Goal: Task Accomplishment & Management: Complete application form

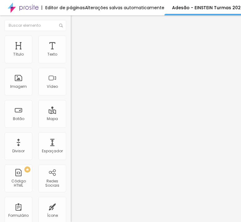
click at [71, 62] on img at bounding box center [73, 64] width 4 height 4
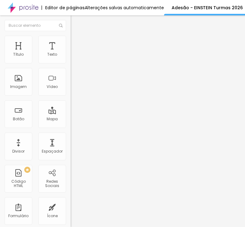
drag, startPoint x: 133, startPoint y: 49, endPoint x: -14, endPoint y: 51, distance: 147.3
click at [0, 51] on html "Editor de páginas Alterações salvas automaticamente Adesão - EINSTEIN Turmas 20…" at bounding box center [122, 113] width 245 height 227
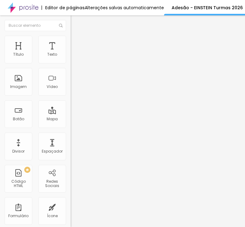
scroll to position [154, 0]
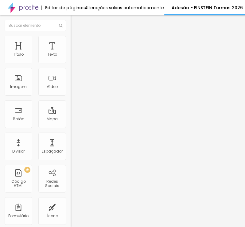
drag, startPoint x: 69, startPoint y: 150, endPoint x: 24, endPoint y: 153, distance: 46.0
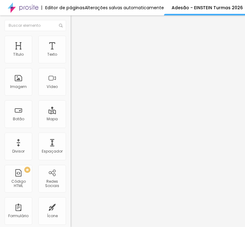
drag, startPoint x: 79, startPoint y: 122, endPoint x: -25, endPoint y: 123, distance: 103.9
click at [0, 123] on html "Editor de páginas Alterações salvas automaticamente Adesão - EINSTEIN Turmas 20…" at bounding box center [122, 113] width 245 height 227
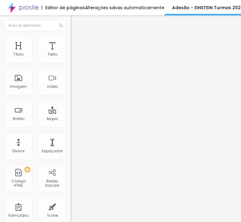
click at [71, 62] on div "Form" at bounding box center [106, 57] width 71 height 10
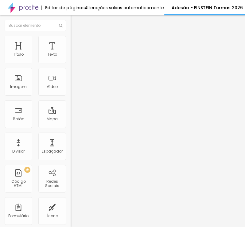
drag, startPoint x: 87, startPoint y: 52, endPoint x: 84, endPoint y: 52, distance: 3.4
paste input "Adesão COLEGIO ANGLO ALANTE turmas 2026"
drag, startPoint x: 65, startPoint y: 50, endPoint x: 97, endPoint y: 50, distance: 32.0
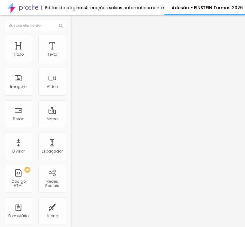
type input "Adesão COLEGIO EINSTEIN turmas 2026"
drag, startPoint x: 115, startPoint y: 132, endPoint x: 162, endPoint y: 141, distance: 48.2
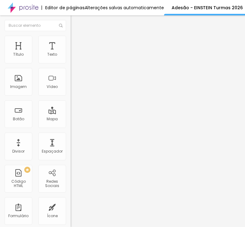
drag, startPoint x: 82, startPoint y: 165, endPoint x: 89, endPoint y: 157, distance: 11.8
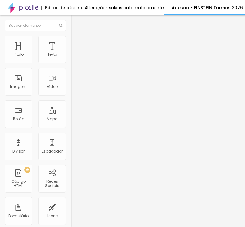
scroll to position [194, 0]
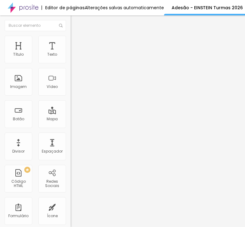
drag, startPoint x: 69, startPoint y: 114, endPoint x: 10, endPoint y: 116, distance: 59.4
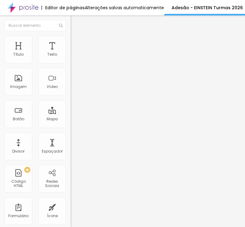
paste input "completo do responsável"
type input "Nome completo do responsável"
drag, startPoint x: 183, startPoint y: 116, endPoint x: 133, endPoint y: 116, distance: 49.5
type input "C"
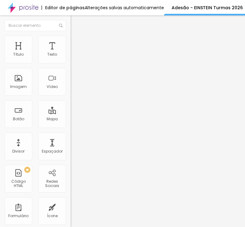
paste input "E-mail do responsáve"
drag, startPoint x: 95, startPoint y: 139, endPoint x: 10, endPoint y: 139, distance: 84.6
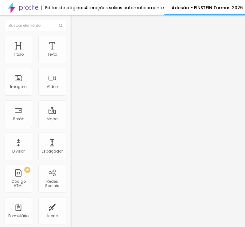
paste input "text"
type input "E-mail do responsável"
drag, startPoint x: 68, startPoint y: 160, endPoint x: 0, endPoint y: 160, distance: 68.3
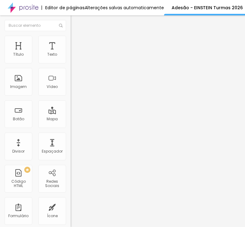
paste input "CPF do responsável"
type input "CPF do responsável"
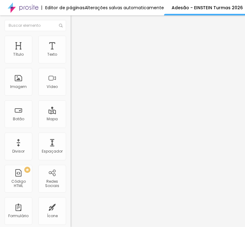
paste input "RG do responsável"
type input "RG do responsável"
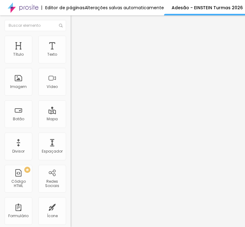
paste input "Número de celular com ddd"
type input "Número de celular com ddd"
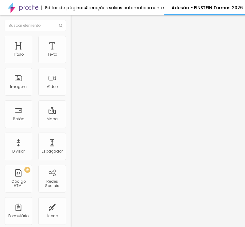
scroll to position [123, 0]
drag, startPoint x: 59, startPoint y: 103, endPoint x: 13, endPoint y: 101, distance: 45.6
paste input "completo do aluno(a)"
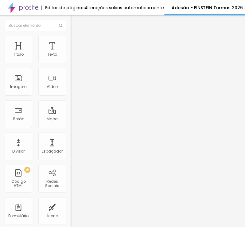
type input "Nome completo do aluno(a)"
drag, startPoint x: 55, startPoint y: 121, endPoint x: 26, endPoint y: 121, distance: 28.6
paste input "Endereç"
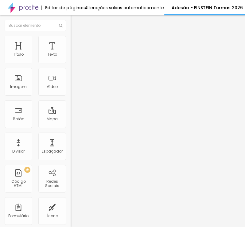
type input "Endereço"
paste input "Bairro / N° casa - apto - bloc"
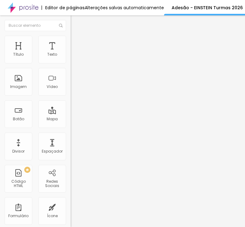
type input "Bairro / N° casa - apto - bloco"
drag, startPoint x: 46, startPoint y: 159, endPoint x: 5, endPoint y: 159, distance: 41.2
paste input "CEP"
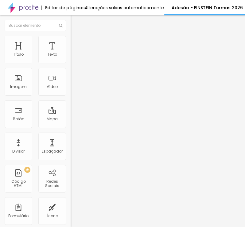
type input "CEP"
drag, startPoint x: 59, startPoint y: 182, endPoint x: 10, endPoint y: 182, distance: 48.9
paste input "Cidade / Estad"
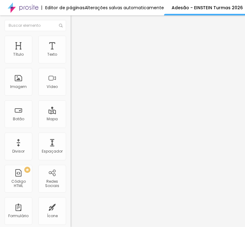
scroll to position [185, 0]
type input "Cidade / Estado"
drag, startPoint x: 76, startPoint y: 137, endPoint x: 28, endPoint y: 137, distance: 48.6
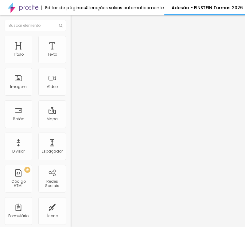
paste input "Ensino:"
type input "Ensino:"
drag, startPoint x: 71, startPoint y: 167, endPoint x: 62, endPoint y: 183, distance: 18.4
paste input "Fundamental"
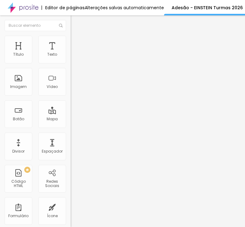
type input "Fundamental"
drag, startPoint x: 69, startPoint y: 184, endPoint x: 39, endPoint y: 180, distance: 30.1
paste input "Médio"
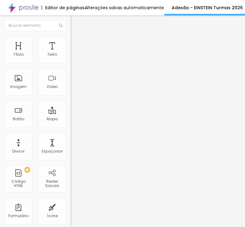
scroll to position [400, 0]
type input "Médio"
drag, startPoint x: 30, startPoint y: 101, endPoint x: 56, endPoint y: 101, distance: 26.4
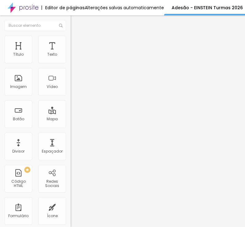
paste input "Observações (Opcional)"
type input "Observações (Opcional)"
drag, startPoint x: 77, startPoint y: 123, endPoint x: 2, endPoint y: 131, distance: 74.8
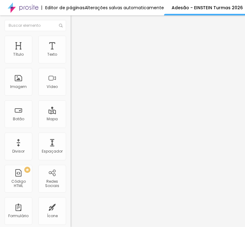
paste input "As formas de pagamento acima são válidas para adesões até o mês de setembro de …"
type input "As formas de pagamento acima são válidas para adesões até o mês de setembro de …"
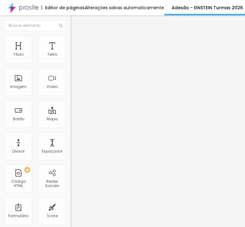
drag, startPoint x: 29, startPoint y: 173, endPoint x: 62, endPoint y: 166, distance: 34.4
paste input "Sim, estou de acordo."
type input "Sim, estou de acordo."
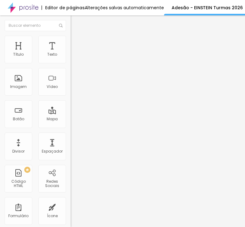
drag, startPoint x: 55, startPoint y: 88, endPoint x: 16, endPoint y: 88, distance: 39.7
paste input "Vencimento dos Boletos"
type input "Vencimento dos Boletos"
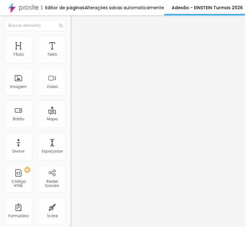
drag, startPoint x: 73, startPoint y: 114, endPoint x: 41, endPoint y: 115, distance: 32.3
paste input "Dia 15"
type input "Dia 15"
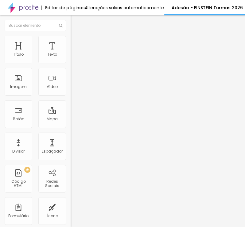
drag, startPoint x: 47, startPoint y: 131, endPoint x: 38, endPoint y: 131, distance: 8.6
paste input "Dia 30"
type input "Dia 30"
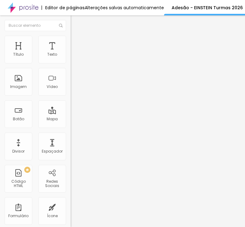
drag, startPoint x: 74, startPoint y: 146, endPoint x: 32, endPoint y: 146, distance: 42.4
paste input "Pagarei com Cartão de Credito"
type input "Pagarei com Cartão de Credito"
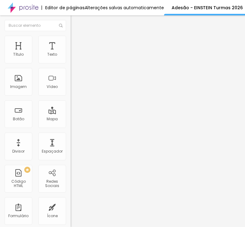
drag, startPoint x: 62, startPoint y: 91, endPoint x: 23, endPoint y: 91, distance: 38.4
paste input "Li e aceito o TERMO de ADESÃO para formatura do COLÉGIO ANGLO ALANTE - TURMAS 2…"
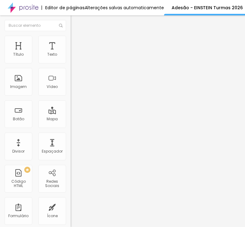
drag, startPoint x: 142, startPoint y: 97, endPoint x: 173, endPoint y: 97, distance: 31.1
type input "Li e aceito o TERMO de ADESÃO para formatura do COLÉGIO EINSTEIN - TURMAS 2026."
drag, startPoint x: 80, startPoint y: 127, endPoint x: 40, endPoint y: 133, distance: 41.0
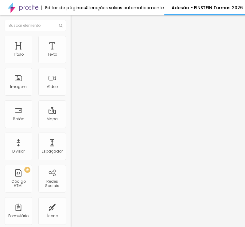
paste input "Sim, estou de acordo."
type input "Sim, estou de acordo."
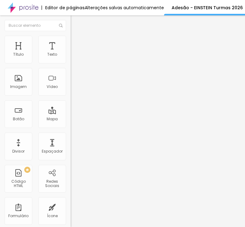
scroll to position [345, 0]
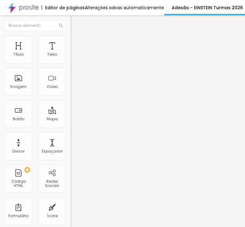
drag, startPoint x: 166, startPoint y: 109, endPoint x: 163, endPoint y: 98, distance: 10.7
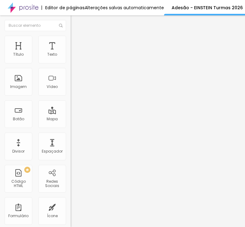
drag, startPoint x: 190, startPoint y: 74, endPoint x: 89, endPoint y: 67, distance: 100.5
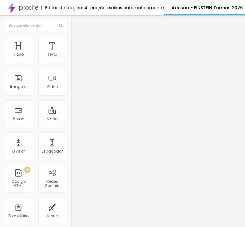
drag, startPoint x: 133, startPoint y: 127, endPoint x: 0, endPoint y: 132, distance: 132.9
click at [0, 132] on html "Editor de páginas Alterações salvas automaticamente Adesão - EINSTEIN Turmas 20…" at bounding box center [122, 113] width 245 height 227
paste textarea "ADESÃO REALIZADA COM SUCESSO"
type textarea "ADESÃO REALIZADA COM SUCESSO!"
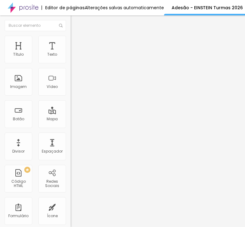
paste input "[EMAIL_ADDRESS][DOMAIN_NAME]"
type input "[EMAIL_ADDRESS][DOMAIN_NAME]"
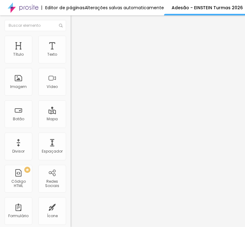
scroll to position [0, 0]
type input "[EMAIL_ADDRESS][DOMAIN_NAME]"
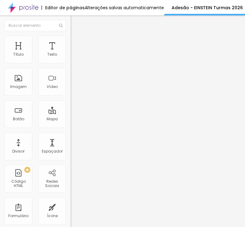
scroll to position [0, 0]
type input "D"
type input "[EMAIL_ADDRESS][DOMAIN_NAME]"
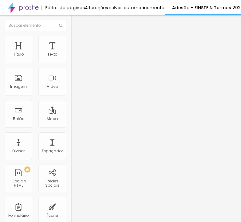
click at [71, 62] on span at bounding box center [73, 64] width 4 height 5
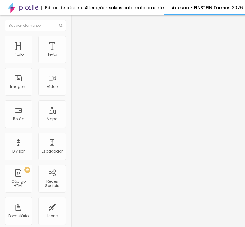
scroll to position [277, 0]
drag, startPoint x: 83, startPoint y: 94, endPoint x: 28, endPoint y: 96, distance: 55.7
paste input "PACOTE I: MESA COM 6 LUGARES: R$ 2.699,98 DA SEGUINTE FORMA DE PAGAMENTO:"
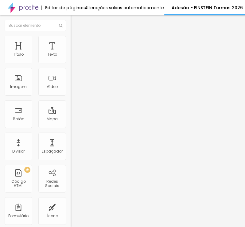
scroll to position [0, 4]
type input "PACOTE I: MESA COM 6 LUGARES: R$ 2.699,98 DA SEGUINTE FORMA DE PAGAMENTO:"
drag, startPoint x: 63, startPoint y: 134, endPoint x: 43, endPoint y: 141, distance: 20.8
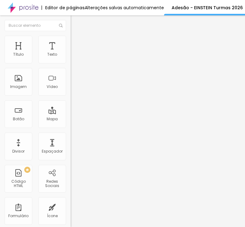
paste input "17 parcelas de R$ 158,82 com cartão de crédito, de outubro/2025 até fevereiro/2…"
type input "17 parcelas de R$ 158,82 com cartão de crédito, de outubro/2025 até fevereiro/2…"
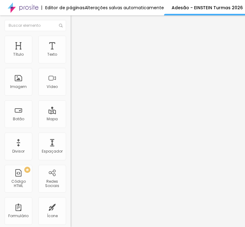
drag, startPoint x: 69, startPoint y: 147, endPoint x: 33, endPoint y: 149, distance: 36.3
paste input "14 parcelas de R$ 192,86 com boleto bancário, de outubro/2025 até novembro/2026"
type input "14 parcelas de R$ 192,86 com boleto bancário, de outubro/2025 até novembro/2026"
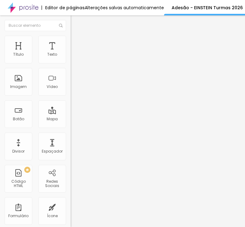
drag, startPoint x: 80, startPoint y: 93, endPoint x: 21, endPoint y: 93, distance: 59.0
paste input "PACOTE II: MESA COM 4 LUGARES: R$ 2.233,62 DA SEGUINTE FORMA DE PAGAMENTO:"
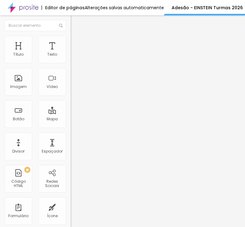
scroll to position [0, 3]
type input "PACOTE II: MESA COM 4 LUGARES: R$ 2.233,62 DA SEGUINTE FORMA DE PAGAMENTO:"
drag, startPoint x: 67, startPoint y: 127, endPoint x: 46, endPoint y: 135, distance: 22.5
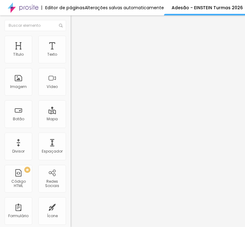
paste input "17 parcelas de R$ 131,39 com cartão de crédito, de outubro/2025 até fevereiro/2…"
type input "17 parcelas de R$ 131,39 com cartão de crédito, de outubro/2025 até fevereiro/2…"
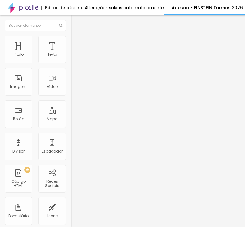
drag, startPoint x: 54, startPoint y: 143, endPoint x: 36, endPoint y: 143, distance: 18.1
paste input "14 parcelas de R$ 159,54 com boleto bancário, de outubro/2025 até novembro/2026"
type input "14 parcelas de R$ 159,54 com boleto bancário, de outubro/2025 até novembro/2026"
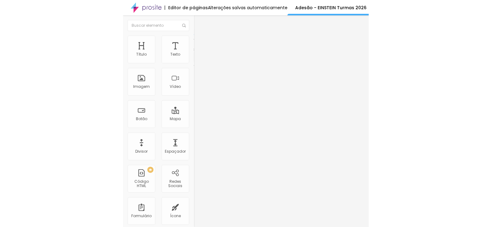
scroll to position [0, 0]
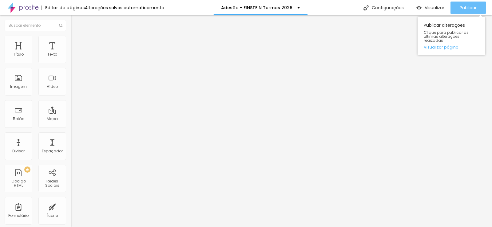
click at [241, 5] on span "Publicar" at bounding box center [468, 7] width 17 height 5
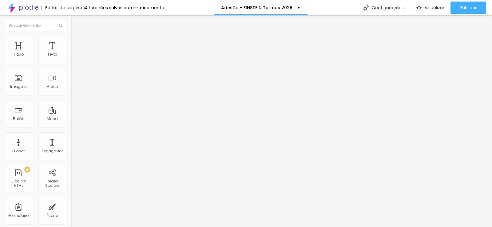
click at [71, 127] on input "[URL][DOMAIN_NAME]" at bounding box center [108, 124] width 74 height 6
paste input "[URL][DOMAIN_NAME]"
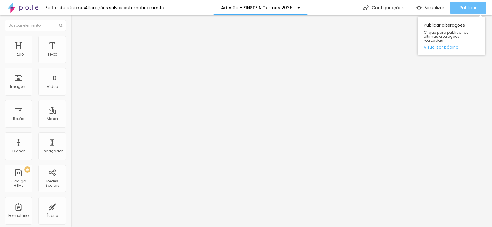
type input "[URL][DOMAIN_NAME]"
click at [241, 9] on span "Publicar" at bounding box center [468, 7] width 17 height 5
click at [241, 7] on span "Publicar" at bounding box center [468, 7] width 17 height 5
